Goal: Task Accomplishment & Management: Use online tool/utility

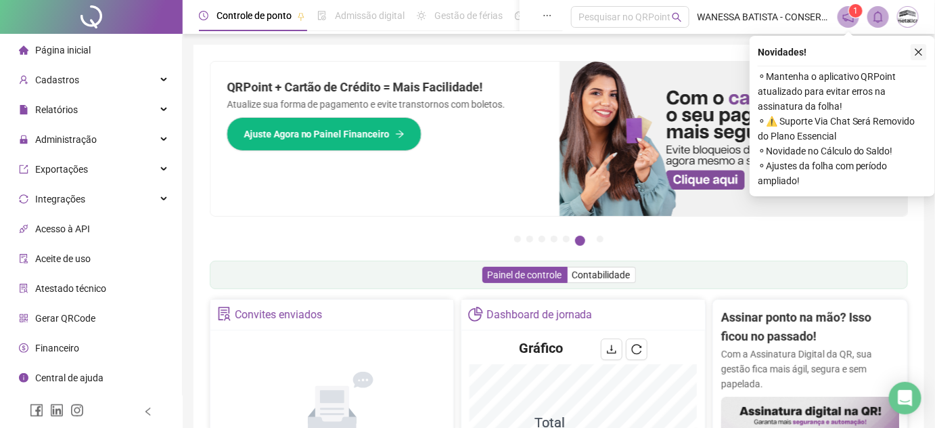
click at [916, 51] on icon "close" at bounding box center [918, 51] width 9 height 9
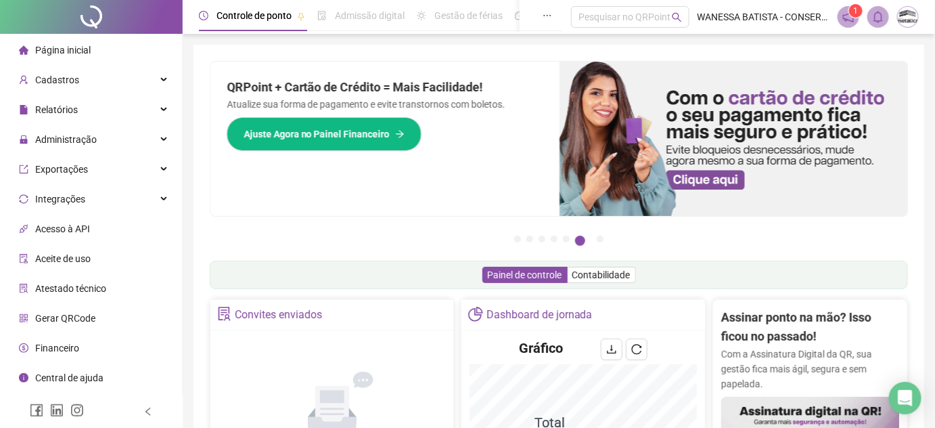
scroll to position [184, 0]
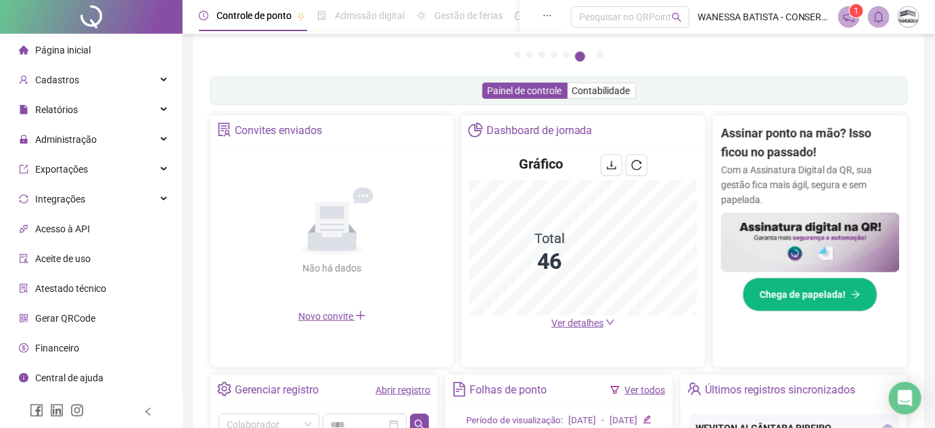
click at [573, 327] on span "Ver detalhes" at bounding box center [577, 322] width 52 height 11
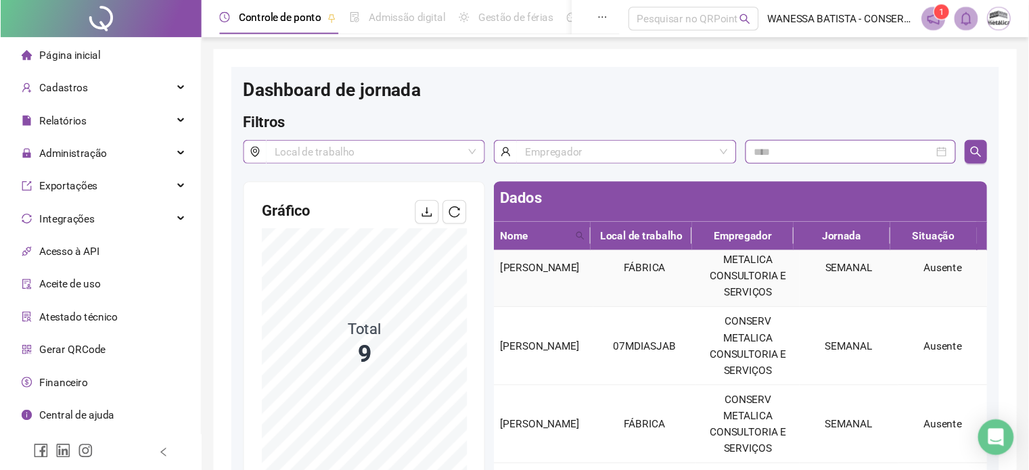
scroll to position [307, 0]
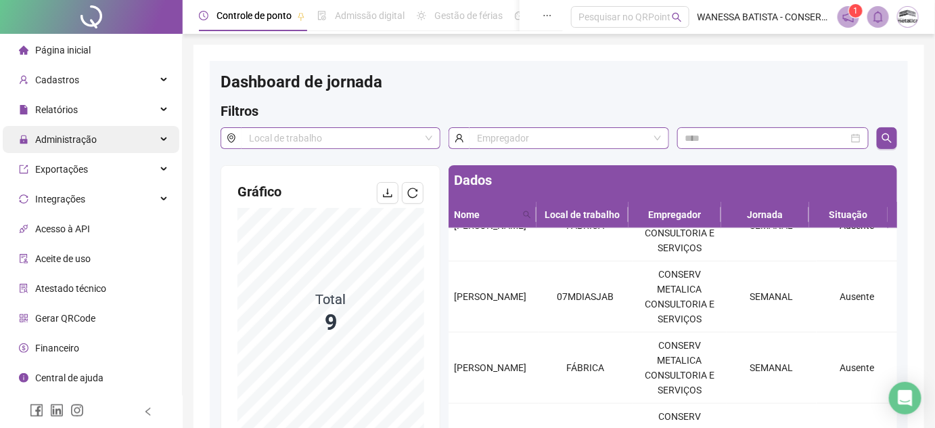
click at [90, 139] on span "Administração" at bounding box center [66, 139] width 62 height 11
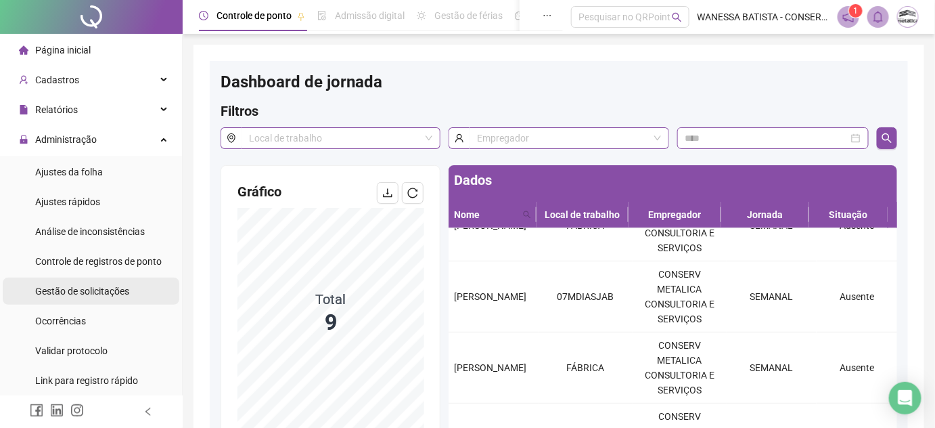
click at [103, 286] on span "Gestão de solicitações" at bounding box center [82, 291] width 94 height 11
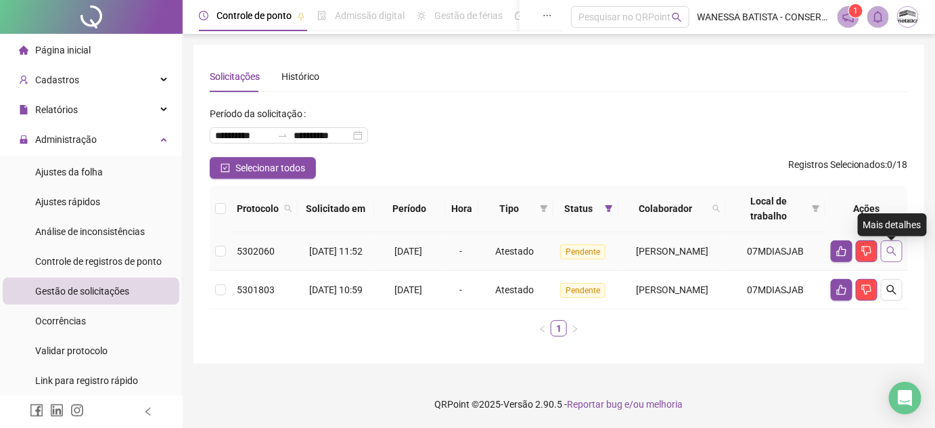
click at [895, 256] on icon "search" at bounding box center [891, 250] width 9 height 9
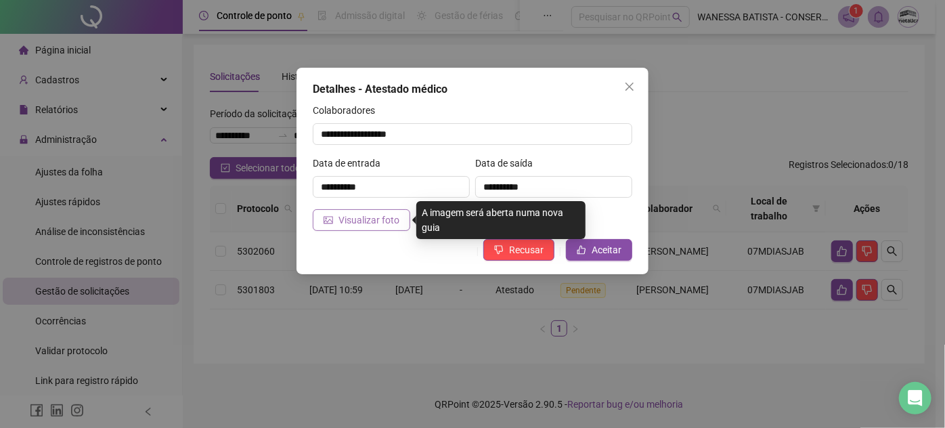
click at [399, 216] on button "Visualizar foto" at bounding box center [361, 220] width 97 height 22
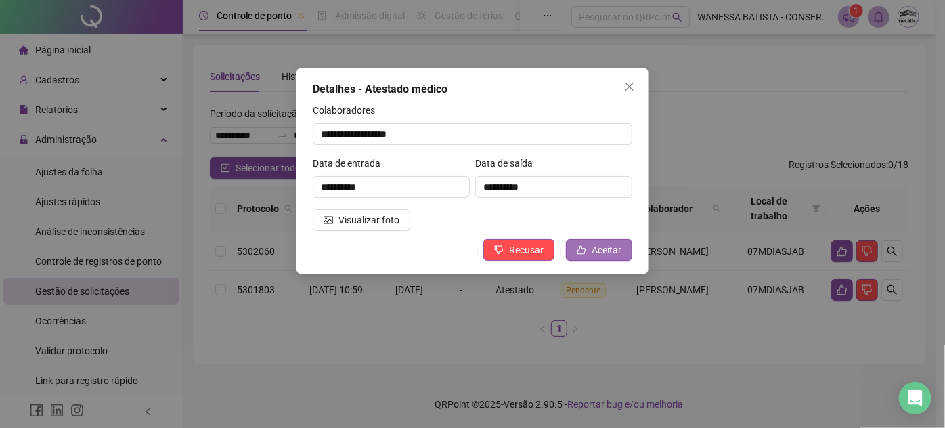
click at [612, 259] on button "Aceitar" at bounding box center [599, 250] width 66 height 22
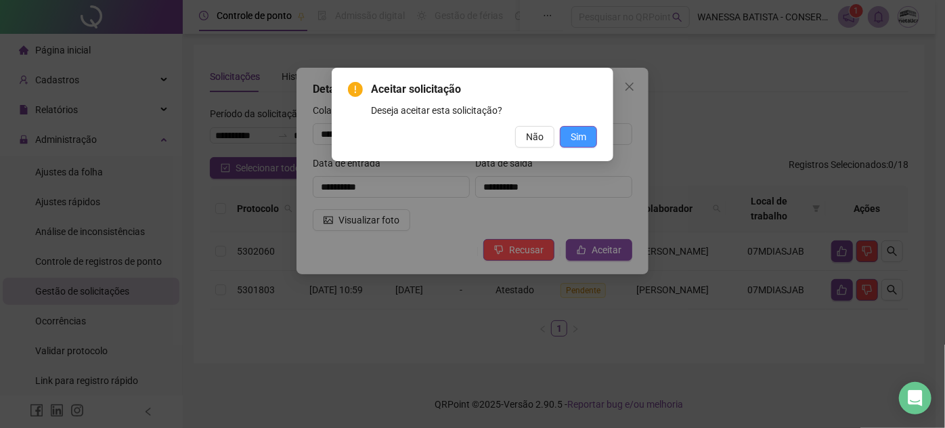
click at [587, 133] on button "Sim" at bounding box center [578, 137] width 37 height 22
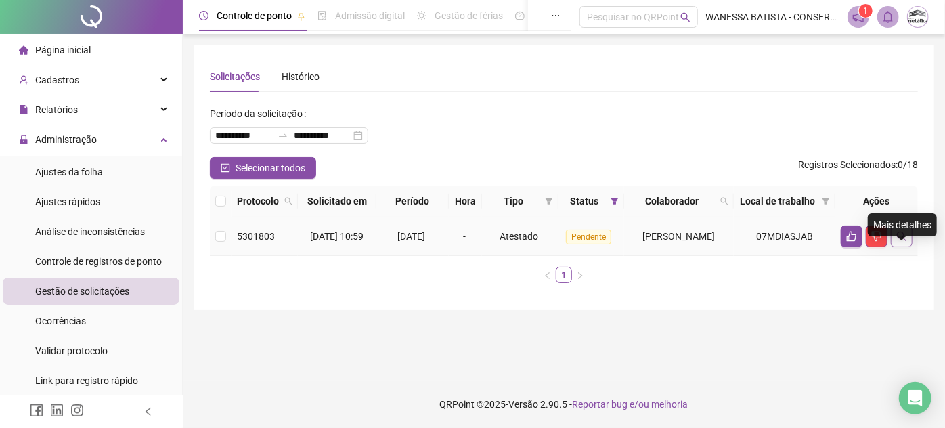
click at [905, 247] on button "button" at bounding box center [901, 236] width 22 height 22
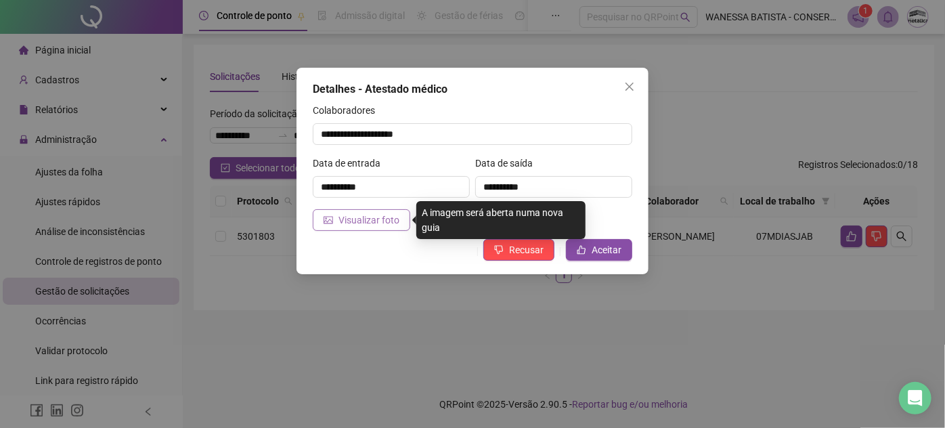
click at [370, 220] on span "Visualizar foto" at bounding box center [368, 219] width 61 height 15
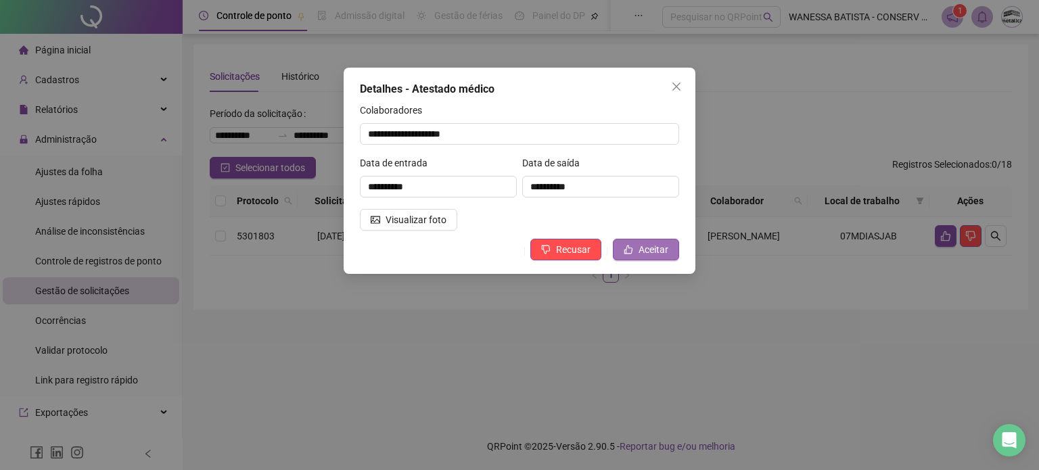
click at [652, 249] on span "Aceitar" at bounding box center [654, 249] width 30 height 15
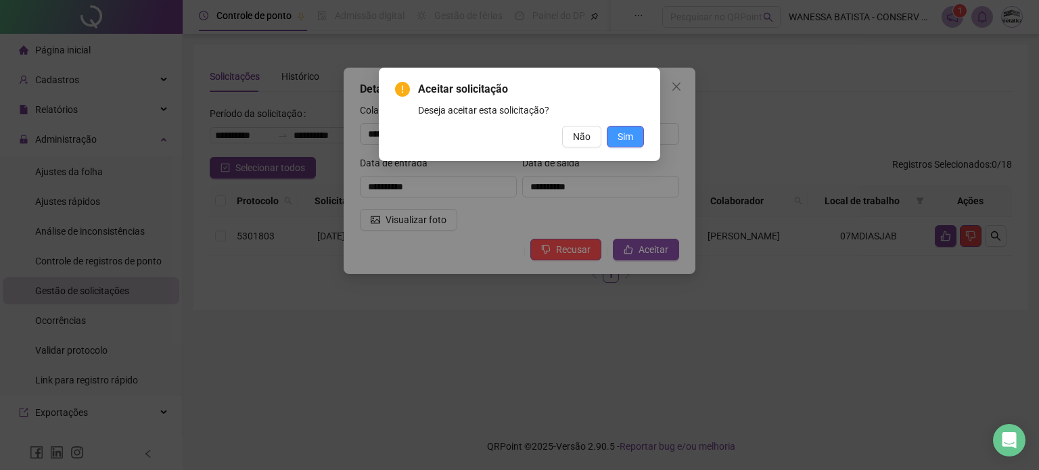
click at [627, 127] on button "Sim" at bounding box center [625, 137] width 37 height 22
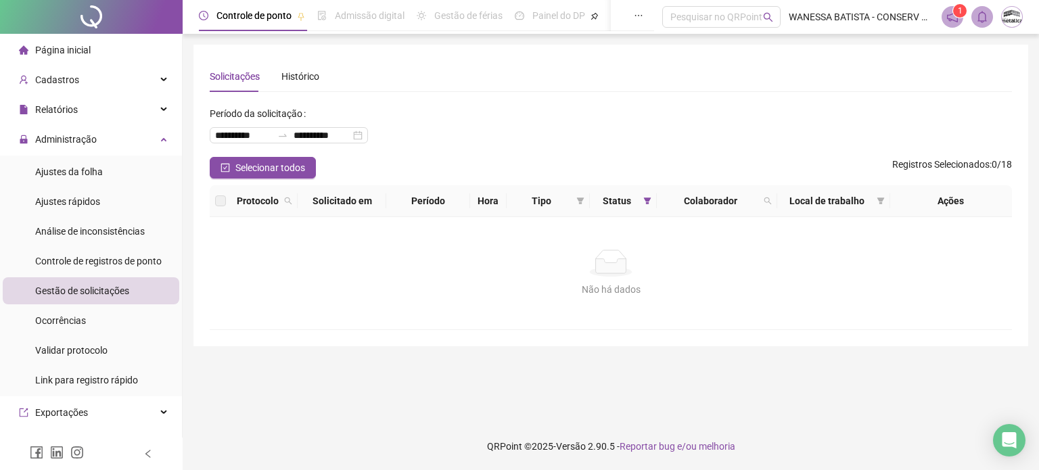
click at [89, 48] on span "Página inicial" at bounding box center [62, 50] width 55 height 11
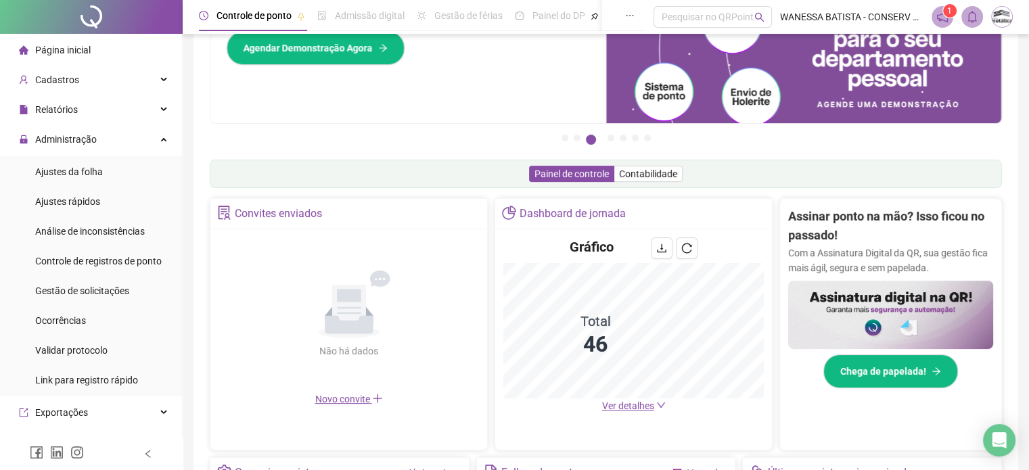
scroll to position [135, 0]
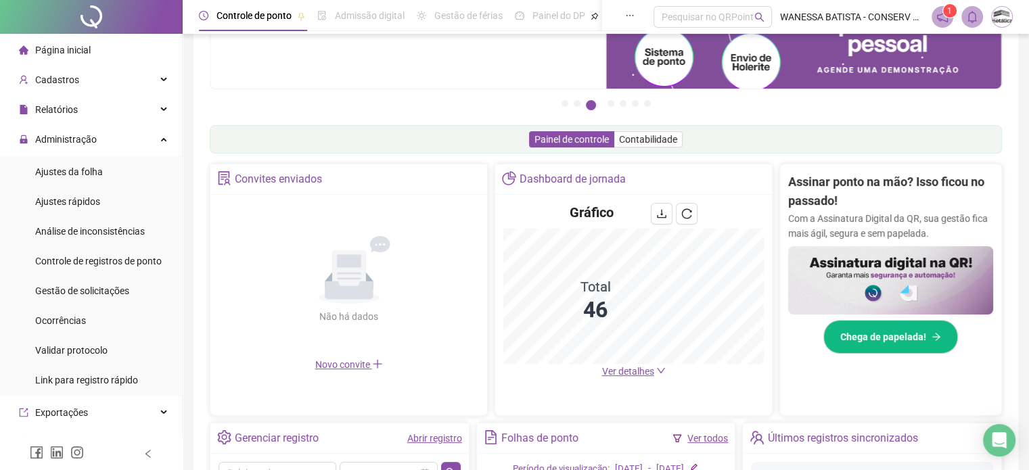
click at [629, 369] on span "Ver detalhes" at bounding box center [628, 371] width 52 height 11
